Goal: Find specific page/section: Find specific page/section

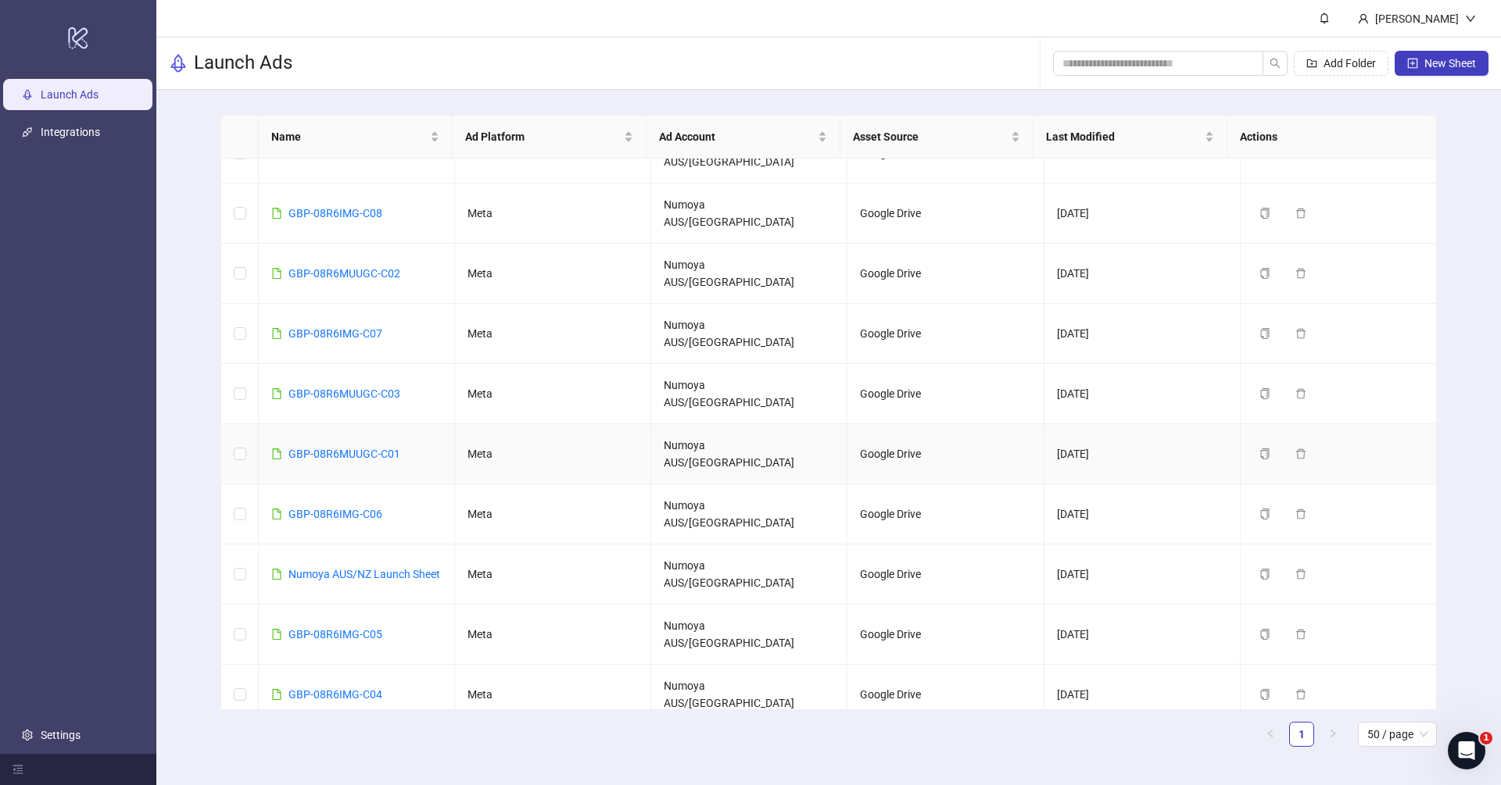
scroll to position [116, 0]
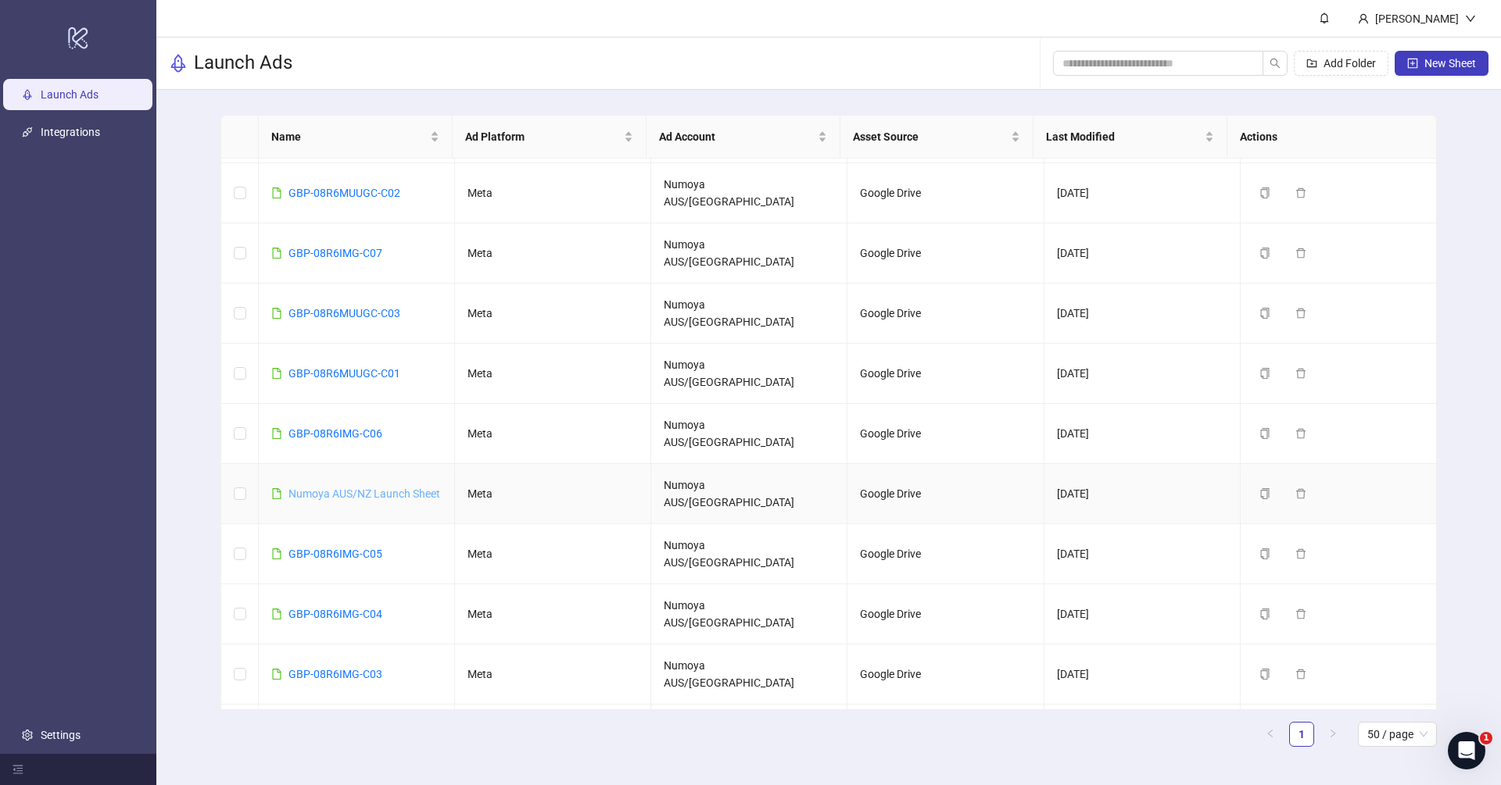
click at [366, 488] on link "Numoya AUS/NZ Launch Sheet" at bounding box center [364, 494] width 152 height 13
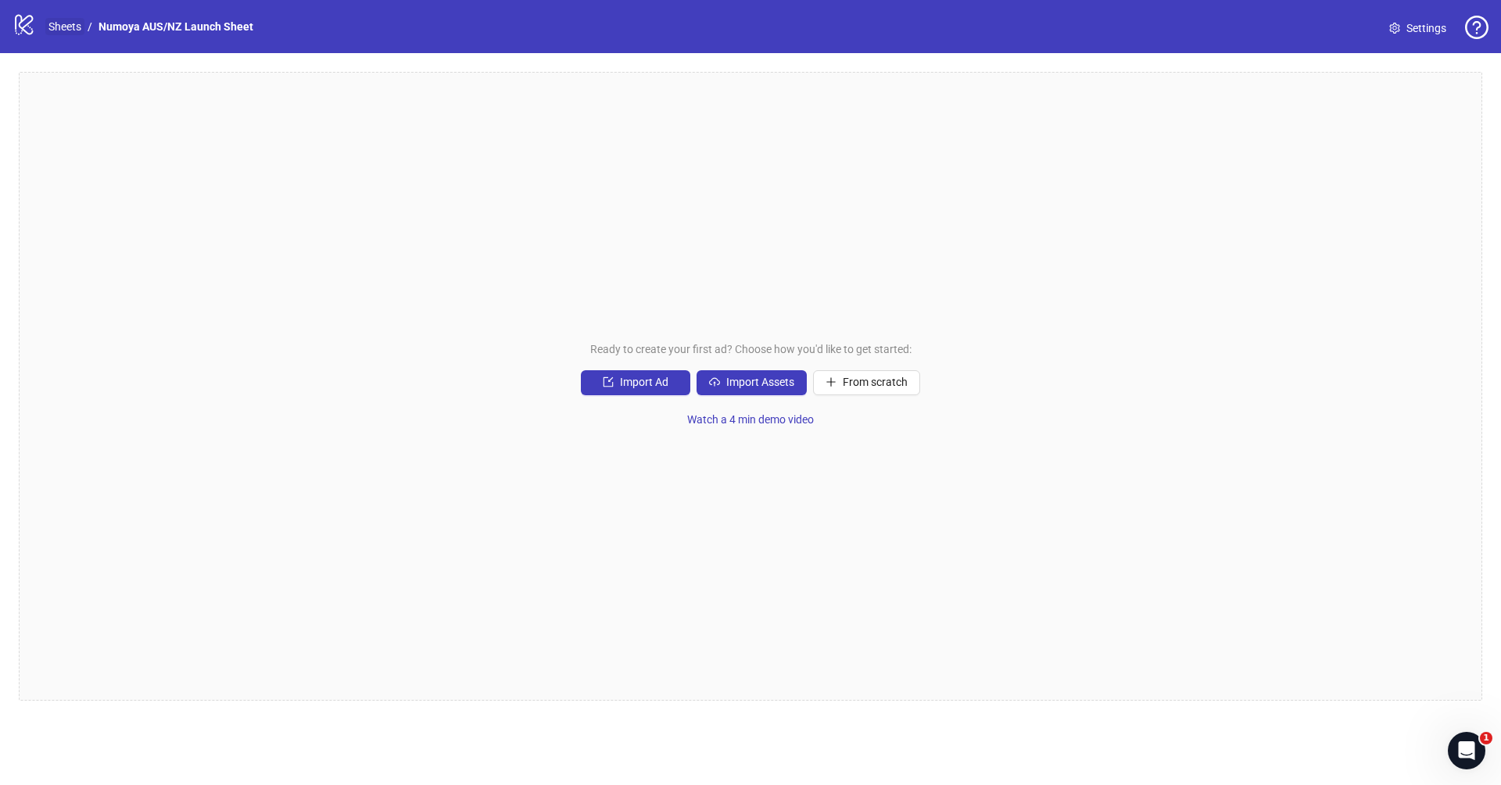
click at [73, 27] on link "Sheets" at bounding box center [64, 26] width 39 height 17
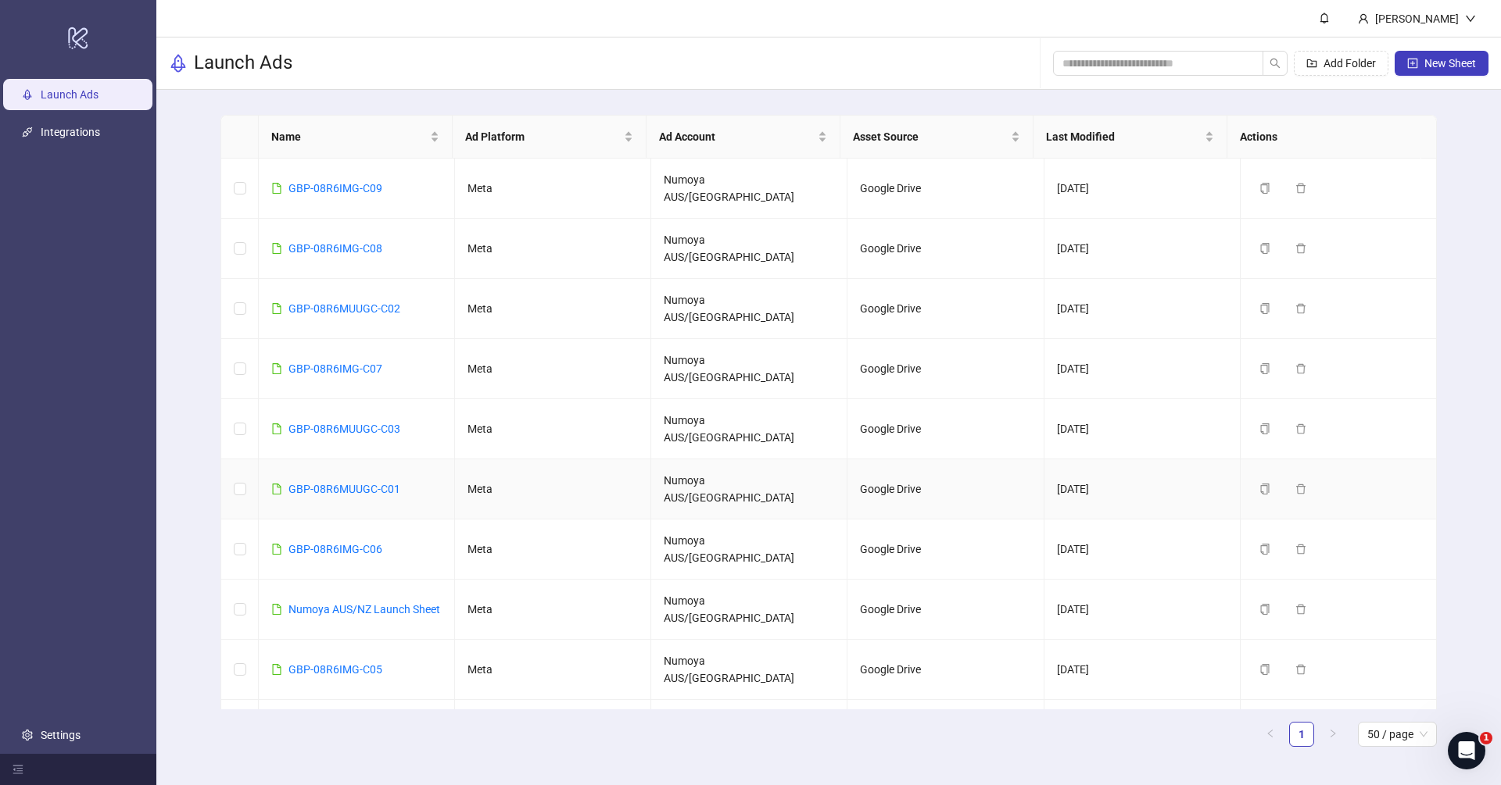
click at [365, 481] on div "GBP-08R6MUUGC-C01" at bounding box center [344, 489] width 112 height 17
click at [363, 483] on link "GBP-08R6MUUGC-C01" at bounding box center [344, 489] width 112 height 13
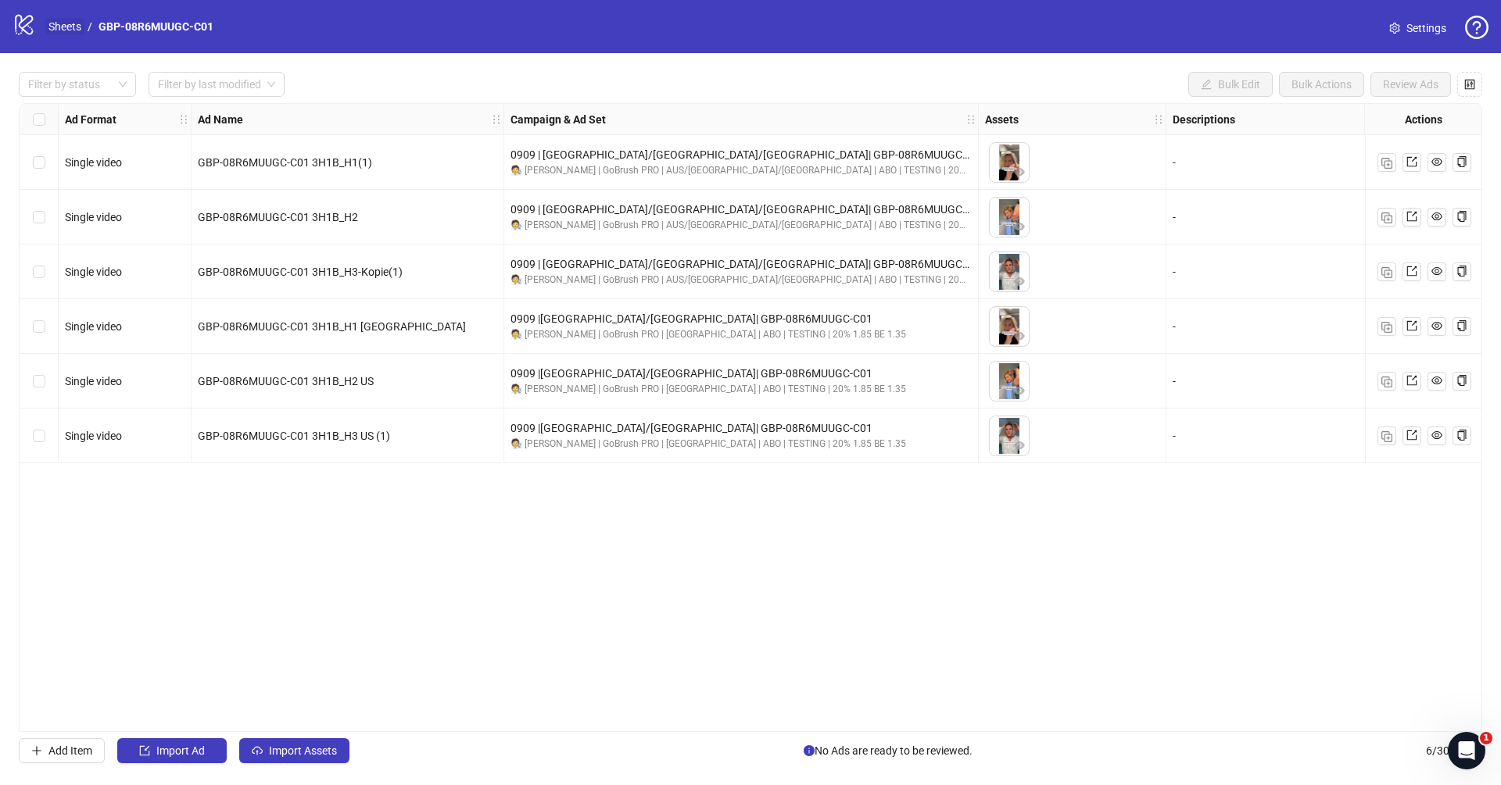
click at [65, 27] on link "Sheets" at bounding box center [64, 26] width 39 height 17
